Goal: Contribute content: Add original content to the website for others to see

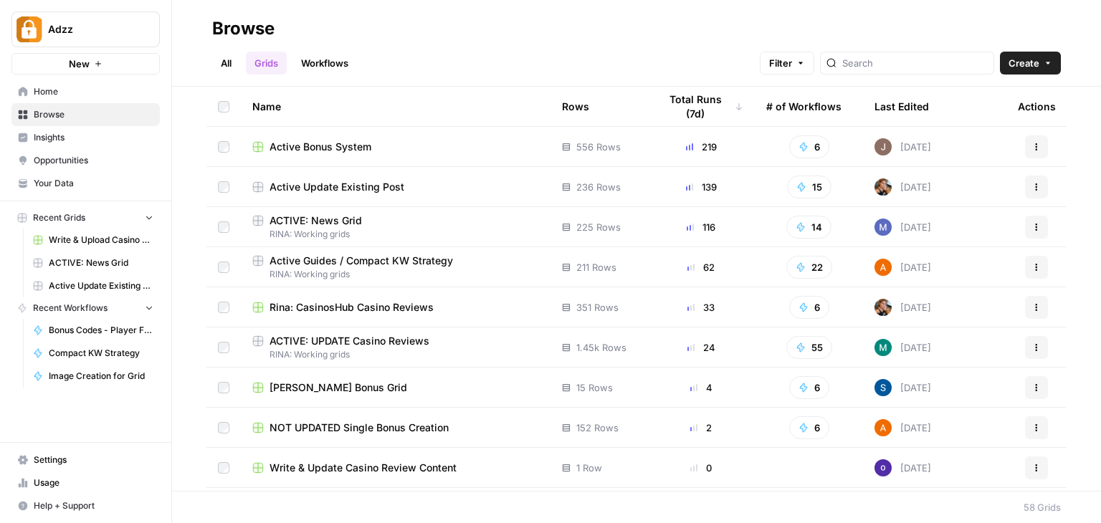
click at [390, 187] on span "Active Update Existing Post" at bounding box center [337, 187] width 135 height 14
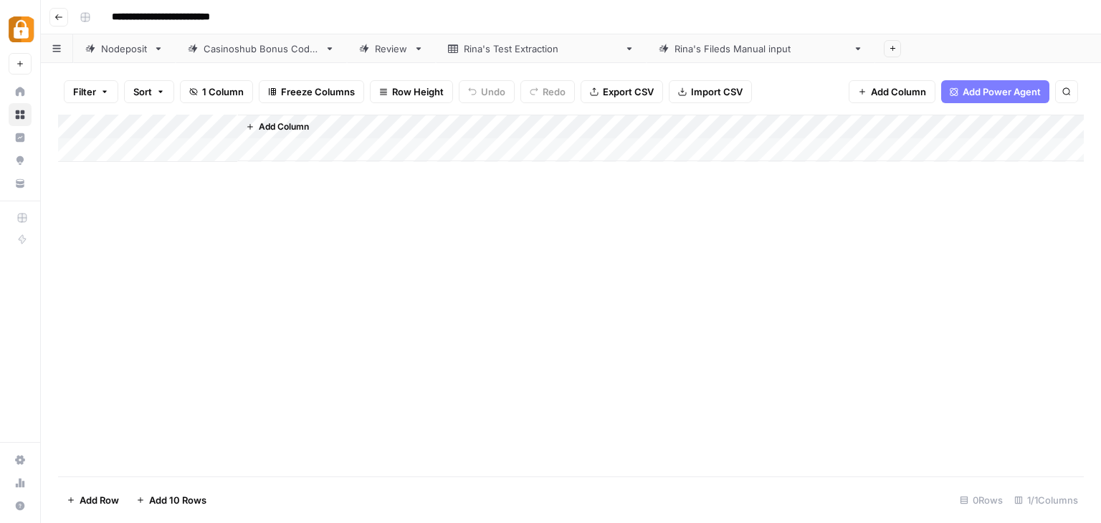
click at [283, 52] on div "Casinoshub Bonus Codes" at bounding box center [261, 49] width 115 height 14
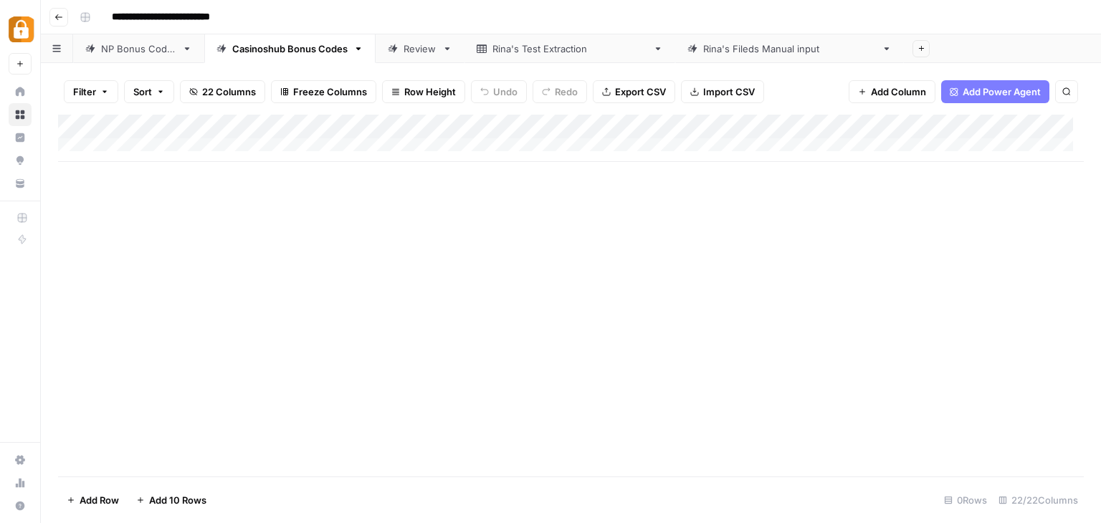
click at [181, 498] on span "Add 10 Rows" at bounding box center [177, 500] width 57 height 14
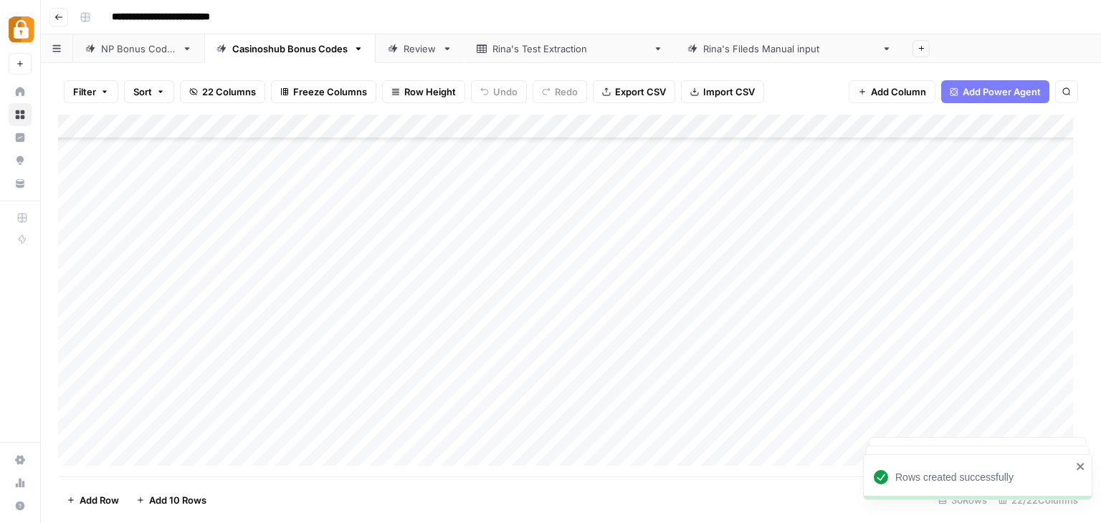
scroll to position [427, 0]
click at [181, 498] on span "Add 10 Rows" at bounding box center [177, 500] width 57 height 14
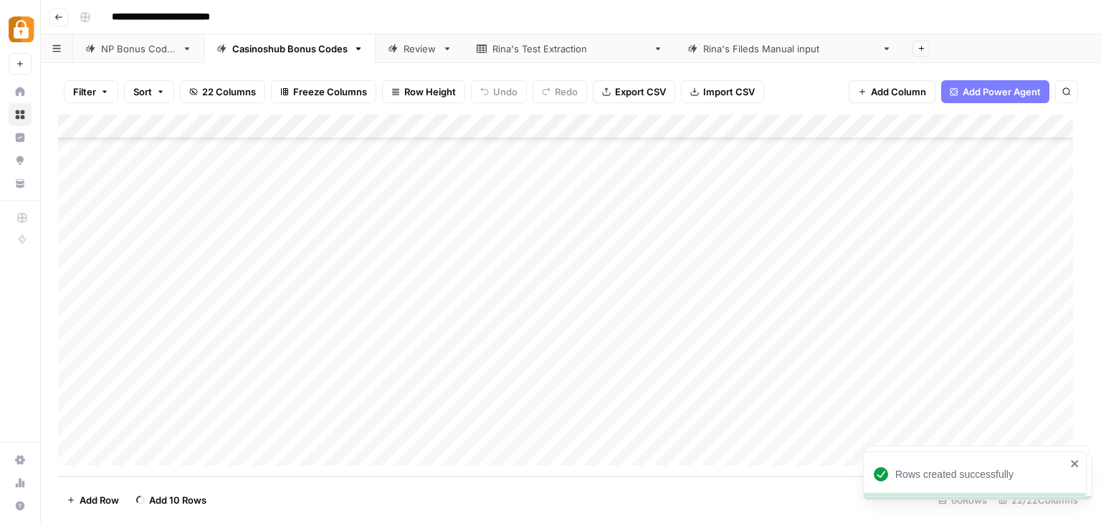
click at [181, 498] on span "Add 10 Rows" at bounding box center [177, 500] width 57 height 14
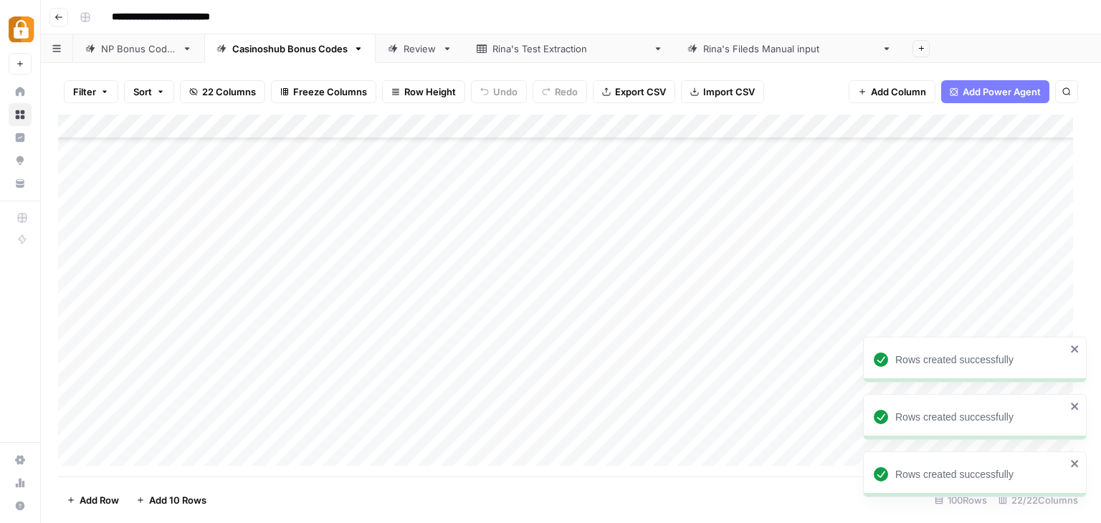
scroll to position [0, 0]
